Goal: Information Seeking & Learning: Find specific fact

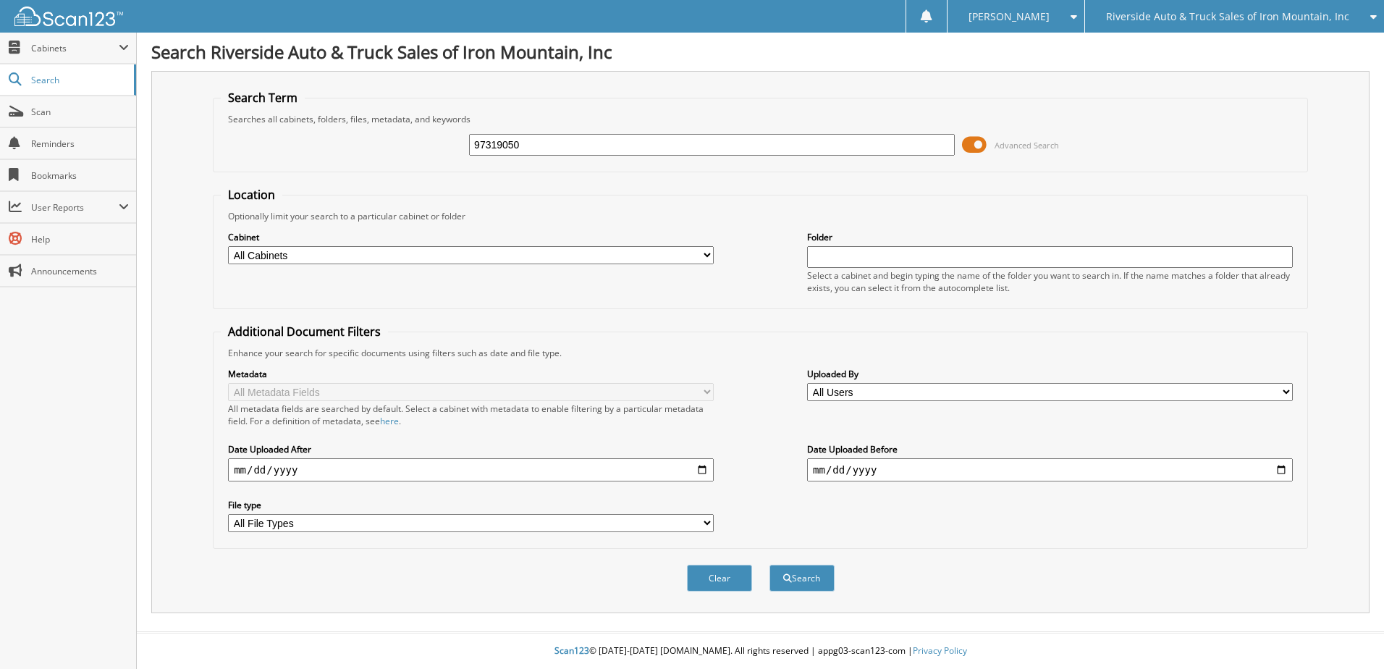
type input "97319050"
click at [770, 565] on button "Search" at bounding box center [802, 578] width 65 height 27
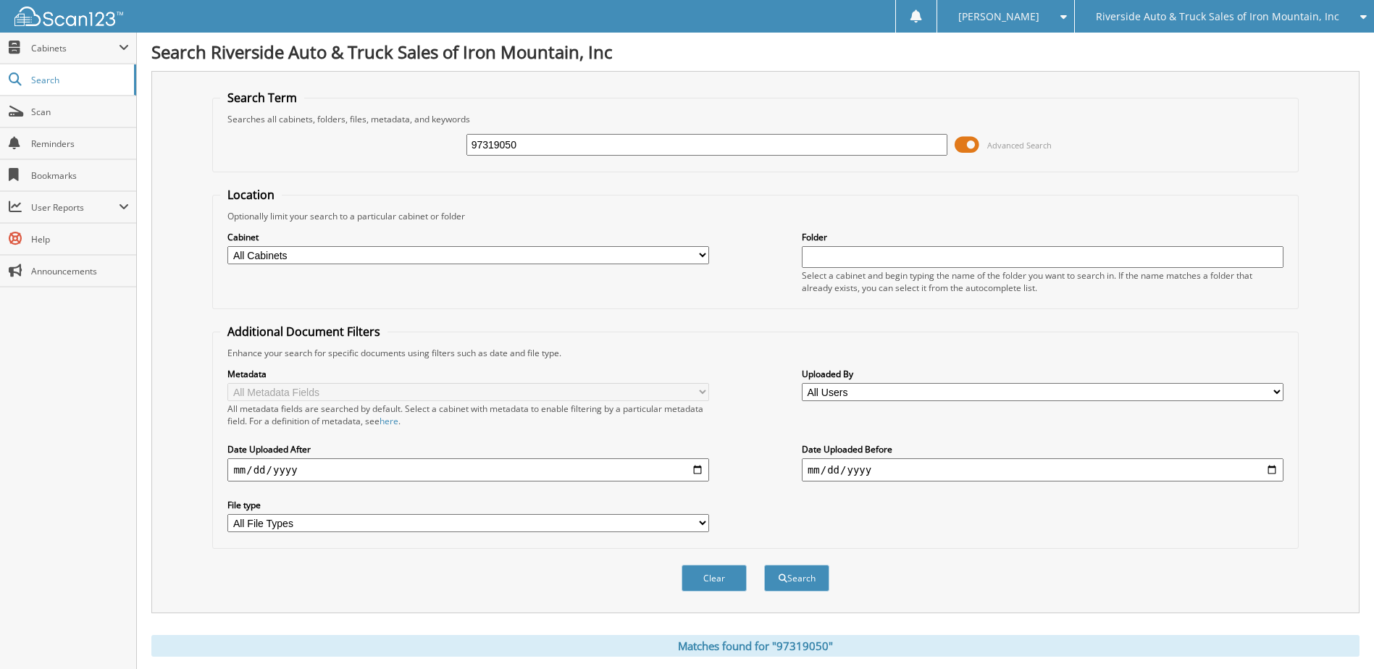
drag, startPoint x: 541, startPoint y: 154, endPoint x: 294, endPoint y: 122, distance: 248.9
click at [294, 122] on fieldset "Search Term Searches all cabinets, folders, files, metadata, and keywords 97319…" at bounding box center [754, 131] width 1085 height 83
type input "97340383"
click at [764, 565] on button "Search" at bounding box center [796, 578] width 65 height 27
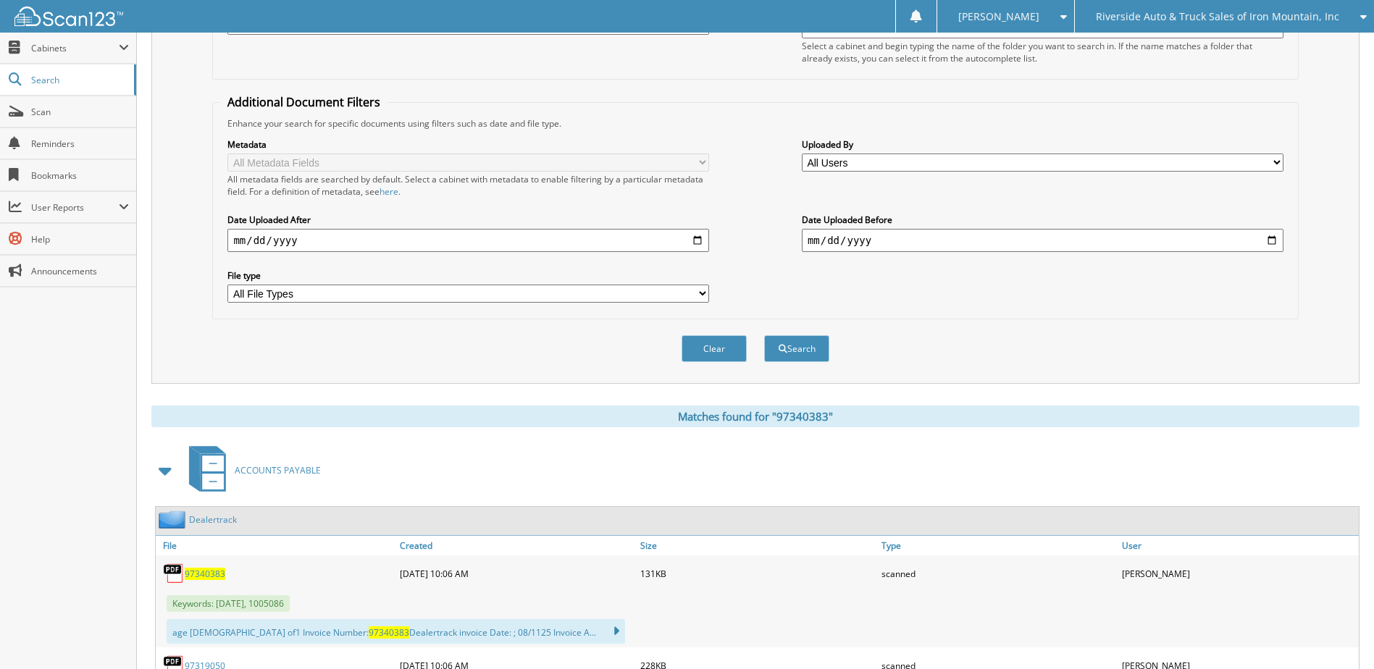
scroll to position [345, 0]
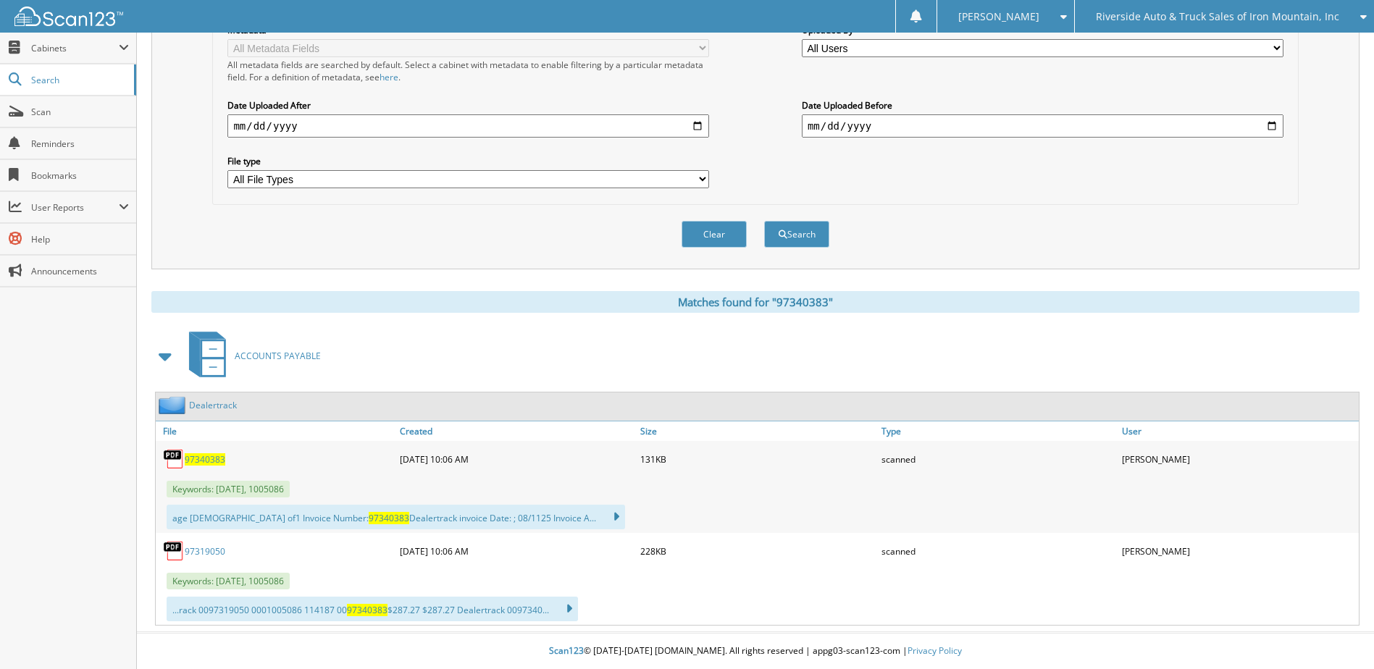
click at [1267, 12] on span "Riverside Auto & Truck Sales of Iron Mountain, Inc" at bounding box center [1217, 16] width 243 height 9
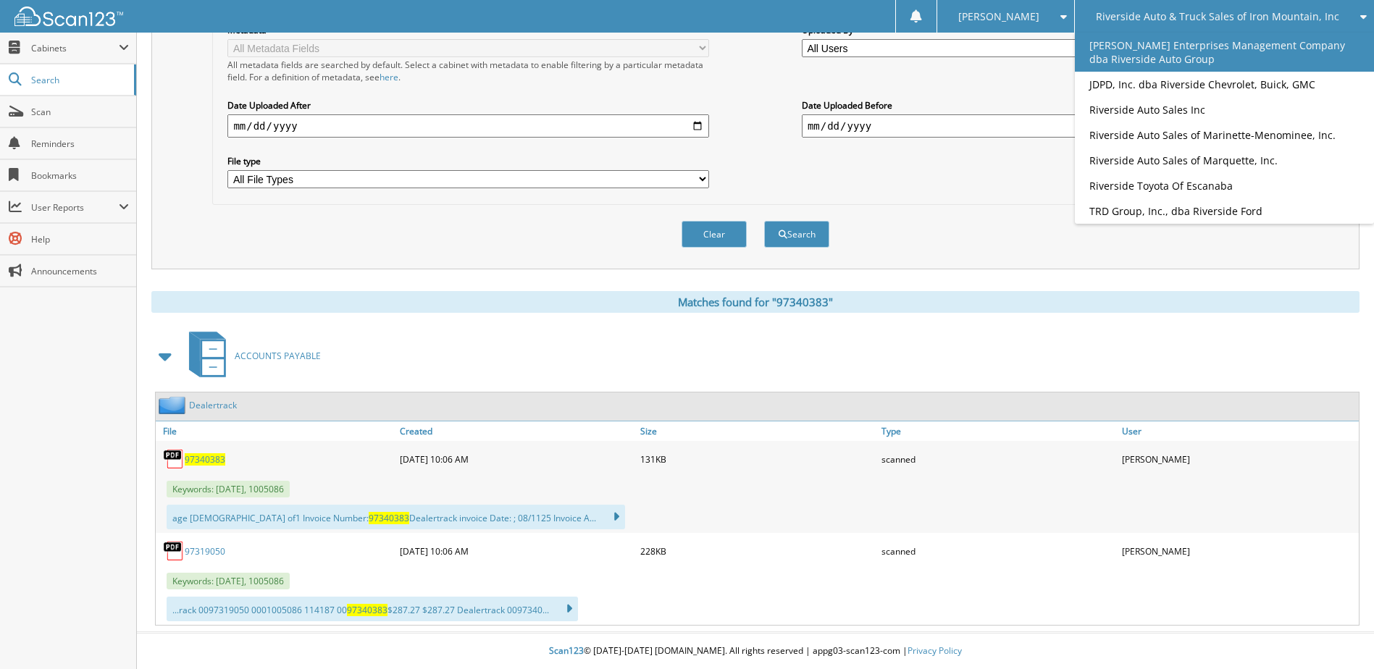
click at [1346, 54] on link "[PERSON_NAME] Enterprises Management Company dba Riverside Auto Group" at bounding box center [1224, 52] width 299 height 39
